Goal: Transaction & Acquisition: Book appointment/travel/reservation

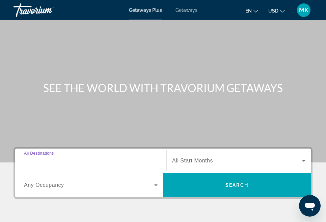
click at [146, 159] on input "Destination All Destinations" at bounding box center [91, 161] width 134 height 8
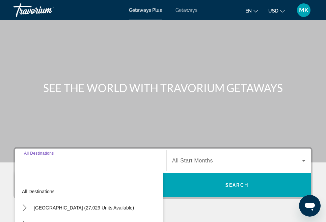
scroll to position [125, 0]
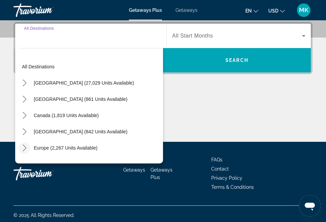
click at [29, 147] on mat-icon "Toggle Europe (2,267 units available) submenu" at bounding box center [25, 148] width 12 height 12
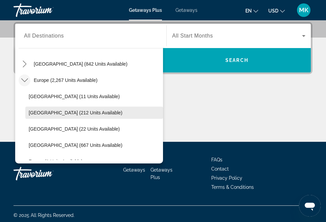
scroll to position [70, 0]
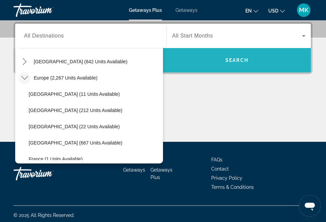
click at [236, 65] on span "Search" at bounding box center [237, 60] width 148 height 16
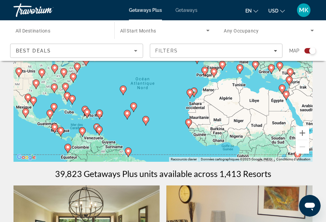
scroll to position [42, 0]
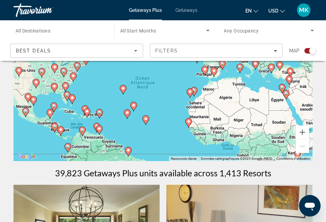
click at [187, 8] on span "Getaways" at bounding box center [187, 9] width 22 height 5
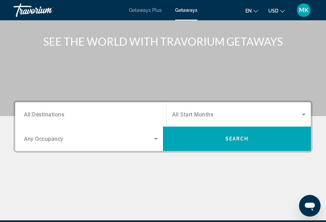
scroll to position [52, 0]
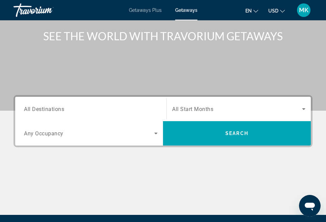
click at [53, 109] on span "All Destinations" at bounding box center [44, 108] width 40 height 6
click at [53, 109] on input "Destination All Destinations" at bounding box center [91, 109] width 134 height 8
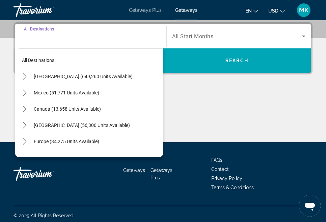
scroll to position [125, 0]
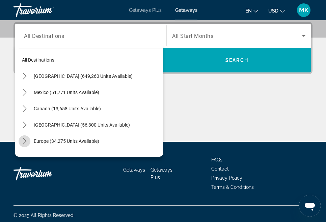
click at [25, 141] on icon "Toggle Europe (34,275 units available) submenu" at bounding box center [24, 141] width 7 height 7
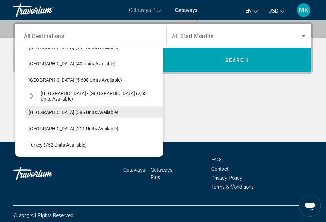
scroll to position [346, 0]
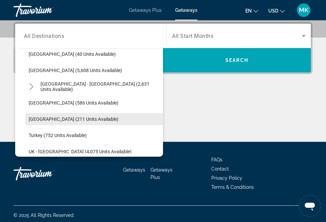
click at [62, 117] on span "[GEOGRAPHIC_DATA] (211 units available)" at bounding box center [74, 118] width 90 height 5
type input "**********"
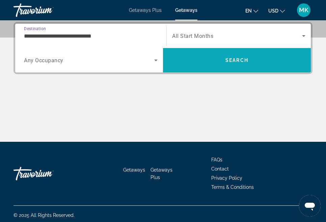
click at [227, 62] on span "Search" at bounding box center [237, 59] width 23 height 5
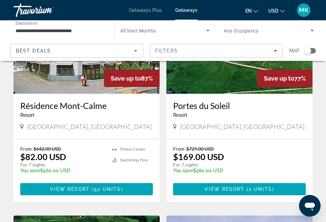
scroll to position [104, 0]
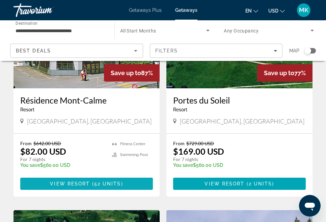
click at [94, 182] on span "52 units" at bounding box center [107, 183] width 27 height 5
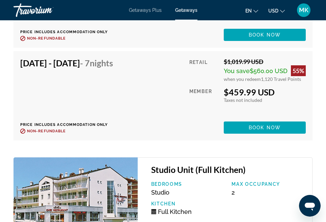
scroll to position [2072, 0]
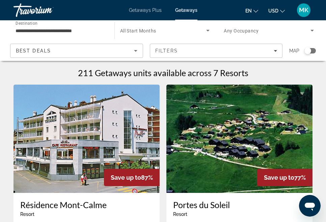
click at [250, 90] on img "Main content" at bounding box center [240, 138] width 146 height 108
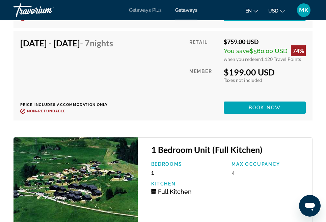
scroll to position [1983, 0]
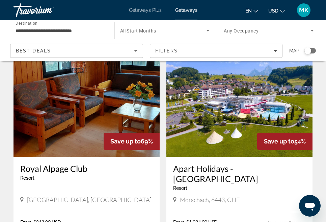
scroll to position [464, 0]
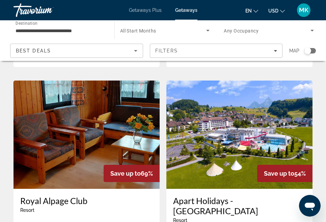
click at [209, 132] on img "Main content" at bounding box center [240, 134] width 146 height 108
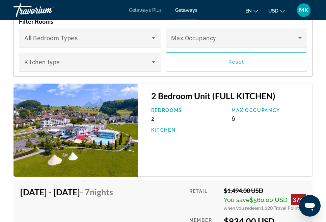
scroll to position [1278, 0]
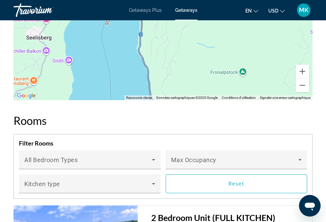
click at [151, 8] on span "Getaways Plus" at bounding box center [145, 9] width 33 height 5
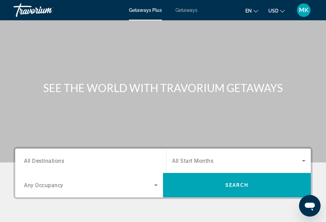
click at [100, 164] on input "Destination All Destinations" at bounding box center [91, 161] width 134 height 8
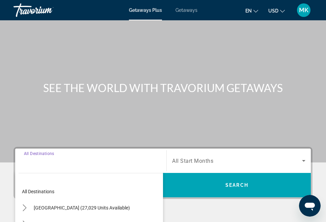
scroll to position [125, 0]
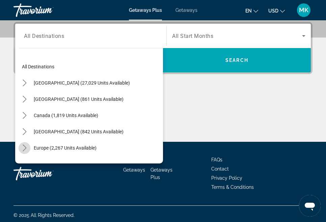
click at [24, 147] on icon "Toggle Europe (2,267 units available) submenu" at bounding box center [24, 147] width 7 height 7
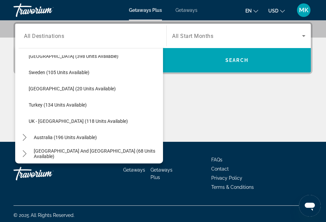
scroll to position [302, 0]
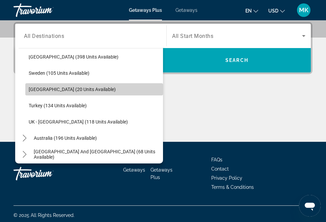
click at [66, 89] on span "[GEOGRAPHIC_DATA] (20 units available)" at bounding box center [72, 89] width 87 height 5
type input "**********"
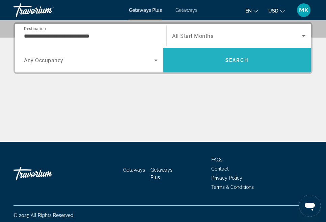
click at [221, 60] on span "Search" at bounding box center [237, 60] width 148 height 16
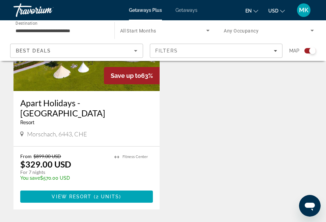
scroll to position [478, 0]
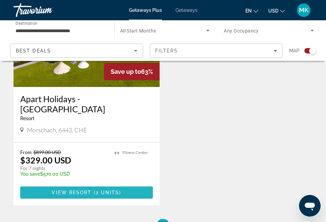
click at [122, 184] on span "Main content" at bounding box center [86, 192] width 133 height 16
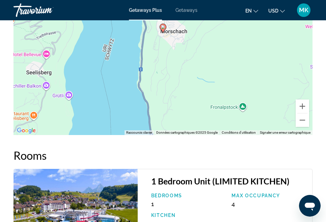
scroll to position [1236, 0]
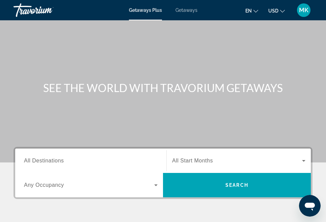
click at [72, 159] on input "Destination All Destinations" at bounding box center [91, 161] width 134 height 8
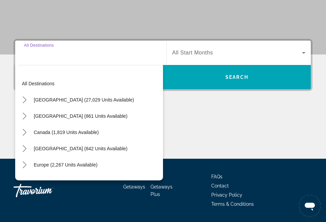
scroll to position [125, 0]
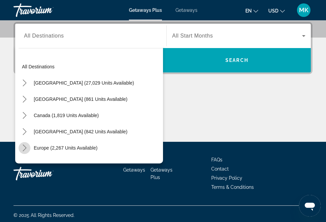
click at [25, 146] on icon "Toggle Europe (2,267 units available) submenu" at bounding box center [24, 147] width 7 height 7
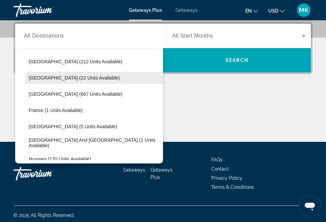
scroll to position [121, 0]
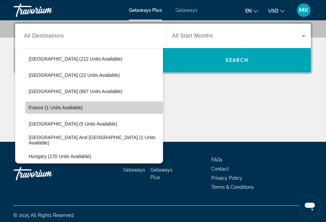
click at [57, 107] on span "France (1 units available)" at bounding box center [56, 107] width 54 height 5
type input "**********"
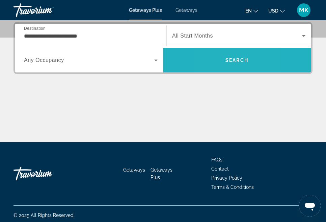
click at [211, 64] on span "Search" at bounding box center [237, 60] width 148 height 16
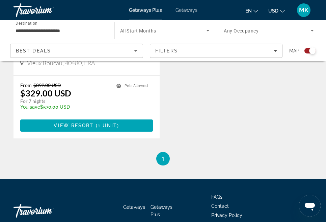
scroll to position [313, 0]
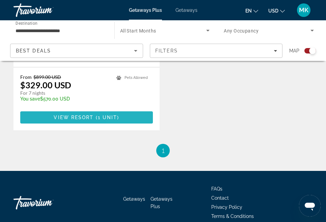
click at [126, 117] on span "Main content" at bounding box center [86, 117] width 133 height 16
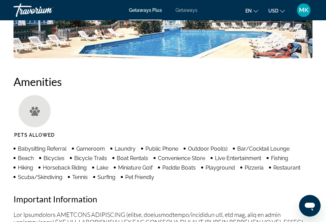
scroll to position [603, 0]
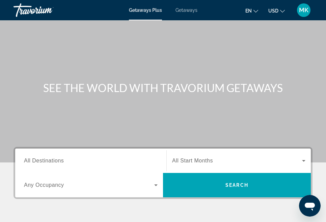
click at [184, 9] on span "Getaways" at bounding box center [187, 9] width 22 height 5
click at [143, 160] on input "Destination All Destinations" at bounding box center [91, 161] width 134 height 8
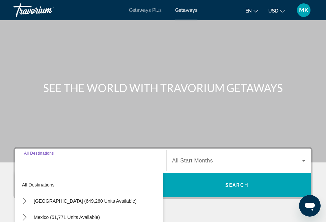
scroll to position [125, 0]
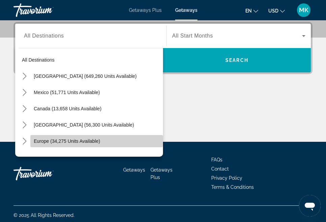
click at [82, 143] on span "Europe (34,275 units available)" at bounding box center [67, 140] width 67 height 5
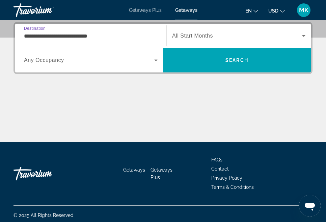
click at [44, 38] on input "**********" at bounding box center [91, 36] width 134 height 8
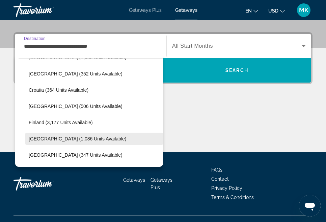
scroll to position [127, 0]
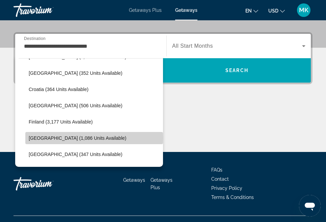
click at [41, 138] on span "[GEOGRAPHIC_DATA] (1,086 units available)" at bounding box center [78, 137] width 98 height 5
type input "**********"
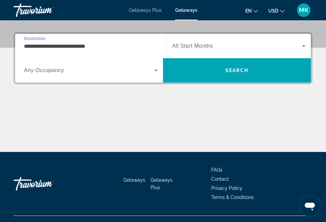
scroll to position [125, 0]
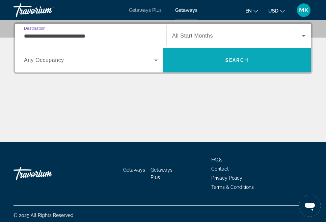
click at [204, 66] on span "Search" at bounding box center [237, 60] width 148 height 16
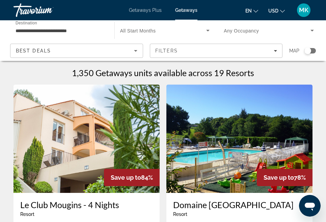
click at [313, 52] on div "Search widget" at bounding box center [310, 50] width 11 height 5
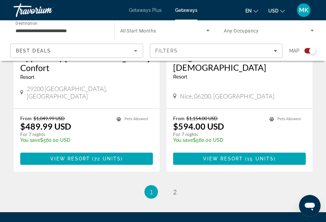
scroll to position [1454, 0]
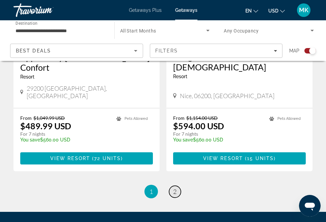
click at [175, 188] on span "2" at bounding box center [174, 191] width 3 height 7
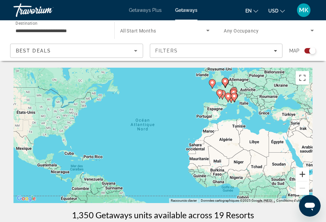
click at [304, 175] on button "Zoom avant" at bounding box center [303, 174] width 14 height 14
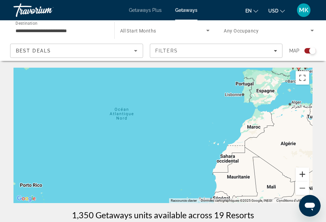
click at [304, 175] on button "Zoom avant" at bounding box center [303, 174] width 14 height 14
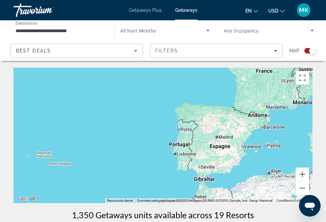
drag, startPoint x: 290, startPoint y: 128, endPoint x: 110, endPoint y: 224, distance: 203.8
click at [110, 221] on html "**********" at bounding box center [163, 111] width 326 height 222
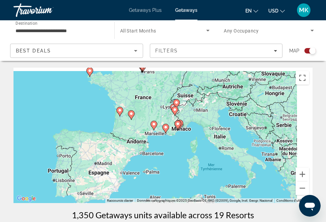
drag, startPoint x: 243, startPoint y: 144, endPoint x: 152, endPoint y: 175, distance: 96.6
click at [152, 175] on div "Pour activer le glissement avec le clavier, appuyez sur Alt+Entrée. Une fois ce…" at bounding box center [163, 135] width 299 height 135
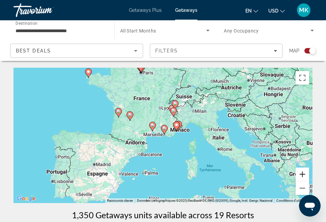
click at [304, 174] on button "Zoom avant" at bounding box center [303, 174] width 14 height 14
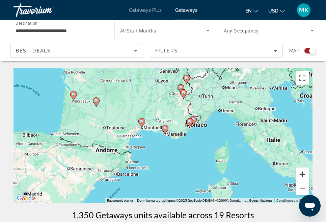
click at [304, 174] on button "Zoom avant" at bounding box center [303, 174] width 14 height 14
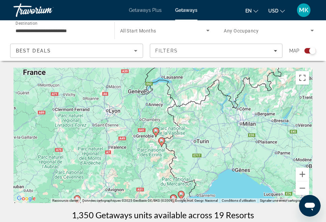
drag, startPoint x: 270, startPoint y: 99, endPoint x: 227, endPoint y: 186, distance: 96.9
click at [227, 186] on div "Pour activer le glissement avec le clavier, appuyez sur Alt+Entrée. Une fois ce…" at bounding box center [163, 135] width 299 height 135
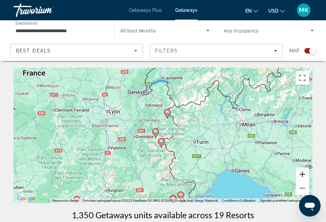
click at [304, 175] on button "Zoom avant" at bounding box center [303, 174] width 14 height 14
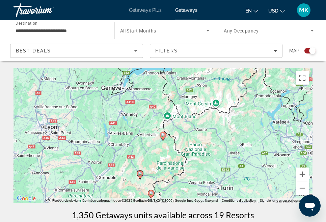
drag, startPoint x: 262, startPoint y: 114, endPoint x: 252, endPoint y: 155, distance: 42.5
click at [252, 156] on div "Pour activer le glissement avec le clavier, appuyez sur Alt+Entrée. Une fois ce…" at bounding box center [163, 135] width 299 height 135
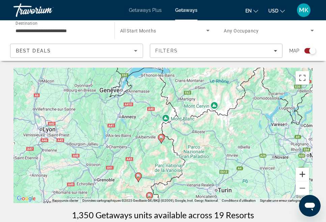
click at [302, 174] on button "Zoom avant" at bounding box center [303, 174] width 14 height 14
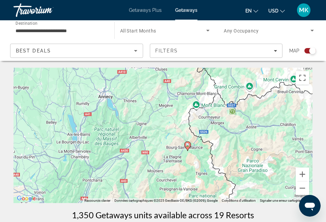
drag, startPoint x: 216, startPoint y: 142, endPoint x: 244, endPoint y: 138, distance: 28.1
click at [244, 138] on div "Pour activer le glissement avec le clavier, appuyez sur Alt+Entrée. Une fois ce…" at bounding box center [163, 135] width 299 height 135
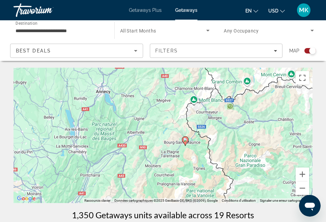
click at [189, 139] on div "Pour activer le glissement avec le clavier, appuyez sur Alt+Entrée. Une fois ce…" at bounding box center [163, 135] width 299 height 135
click at [185, 141] on image "Main content" at bounding box center [186, 140] width 4 height 4
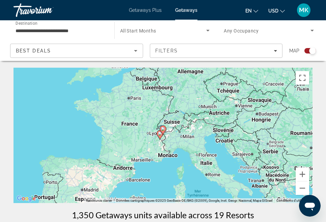
click at [165, 129] on image "Main content" at bounding box center [163, 129] width 4 height 4
type input "**********"
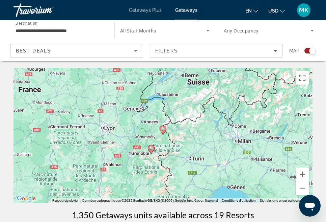
click at [165, 129] on image "Main content" at bounding box center [163, 129] width 4 height 4
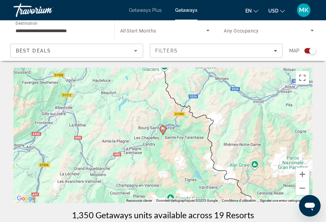
click at [165, 130] on icon "Main content" at bounding box center [163, 130] width 6 height 9
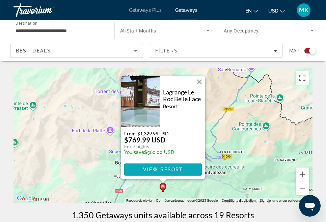
click at [175, 171] on span "View Resort" at bounding box center [163, 169] width 40 height 5
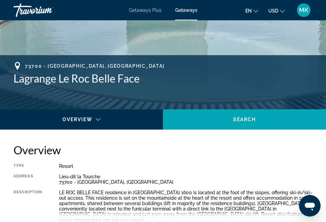
scroll to position [205, 0]
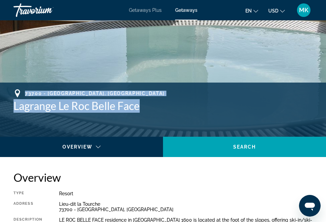
drag, startPoint x: 144, startPoint y: 109, endPoint x: 15, endPoint y: 94, distance: 130.3
click at [15, 94] on div "73700 - BOURG SAINT MAURICE, France Lagrange Le Roc Belle Face" at bounding box center [163, 100] width 299 height 23
copy div "73700 - BOURG SAINT MAURICE, France Lagrange Le Roc Belle Face"
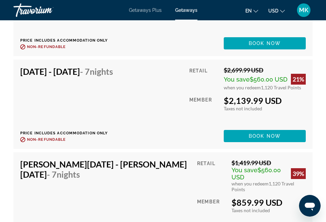
scroll to position [2816, 0]
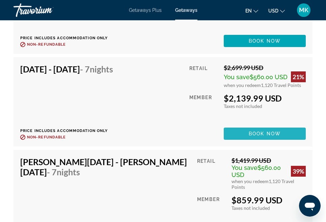
click at [246, 125] on span "Main content" at bounding box center [265, 133] width 82 height 16
